Goal: Find specific page/section: Find specific page/section

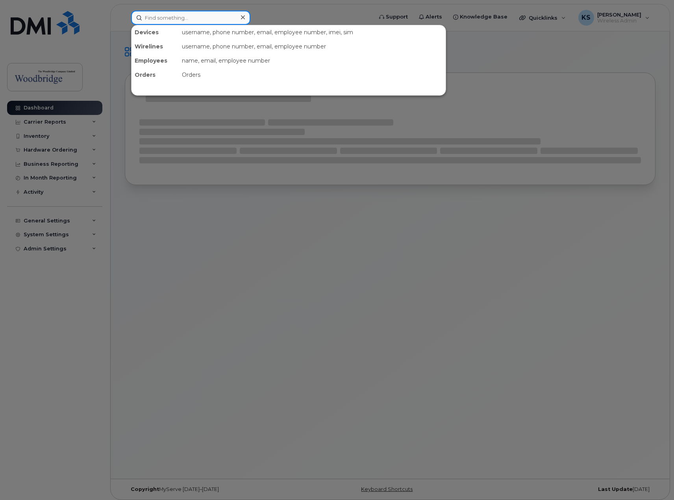
click at [200, 18] on input at bounding box center [190, 18] width 119 height 14
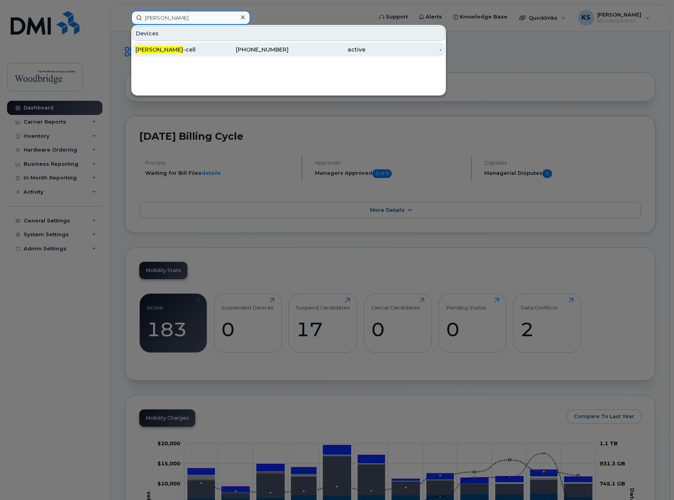
type input "david franklin"
click at [181, 48] on div "David Franklin -cell" at bounding box center [173, 50] width 77 height 8
